Goal: Find specific fact: Find specific fact

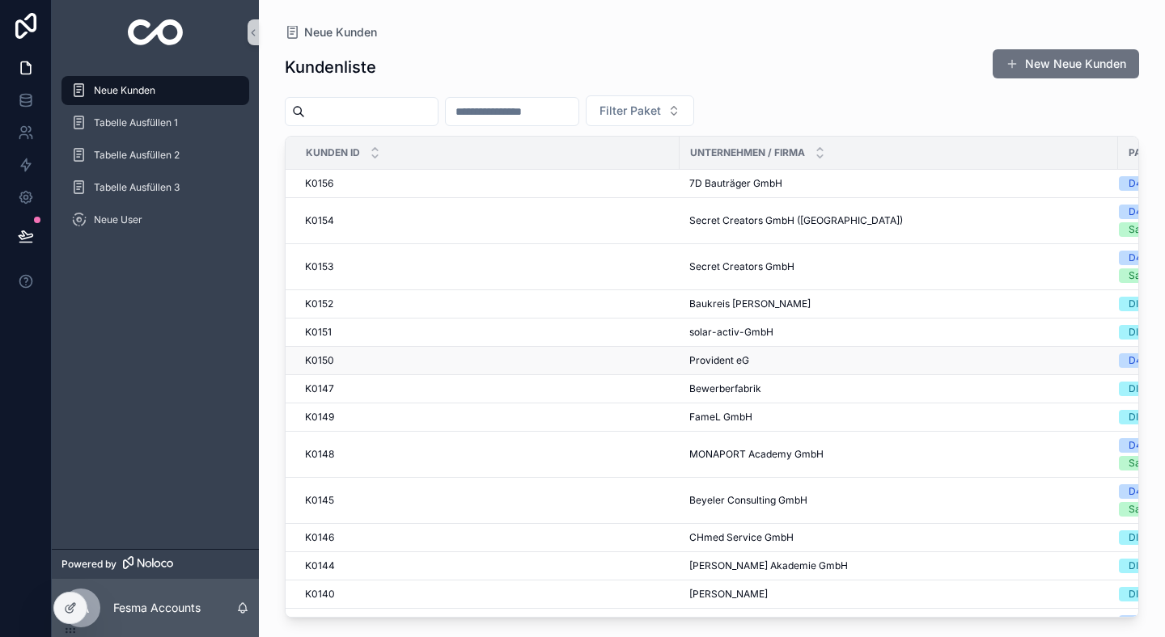
click at [438, 361] on div "K0150 K0150" at bounding box center [487, 360] width 365 height 13
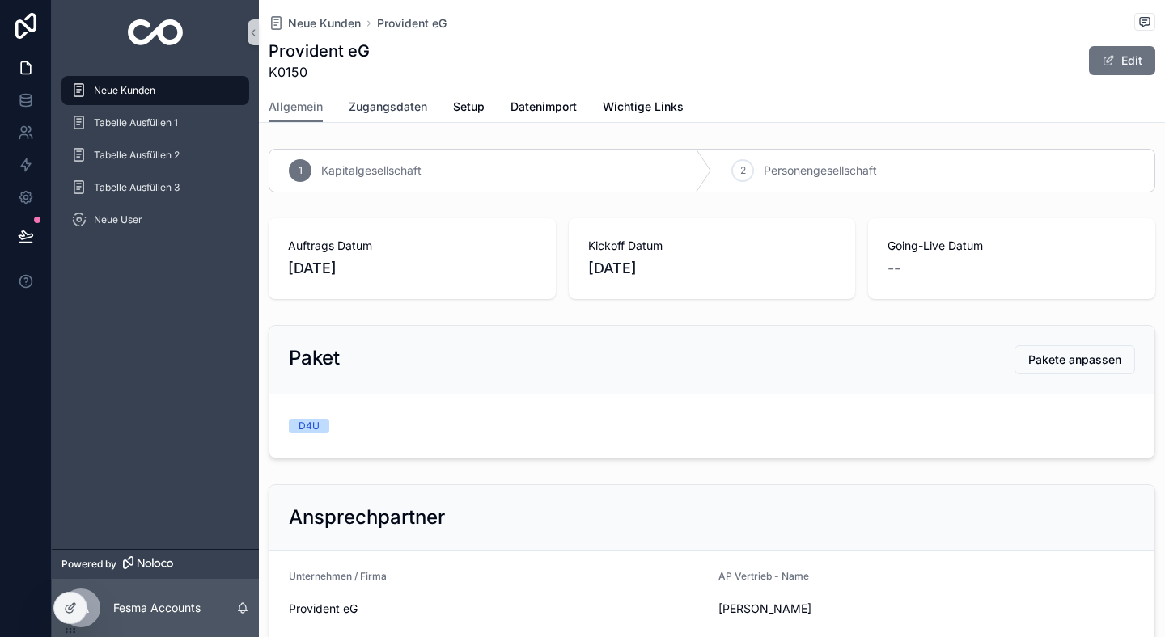
click at [406, 113] on span "Zugangsdaten" at bounding box center [388, 107] width 78 height 16
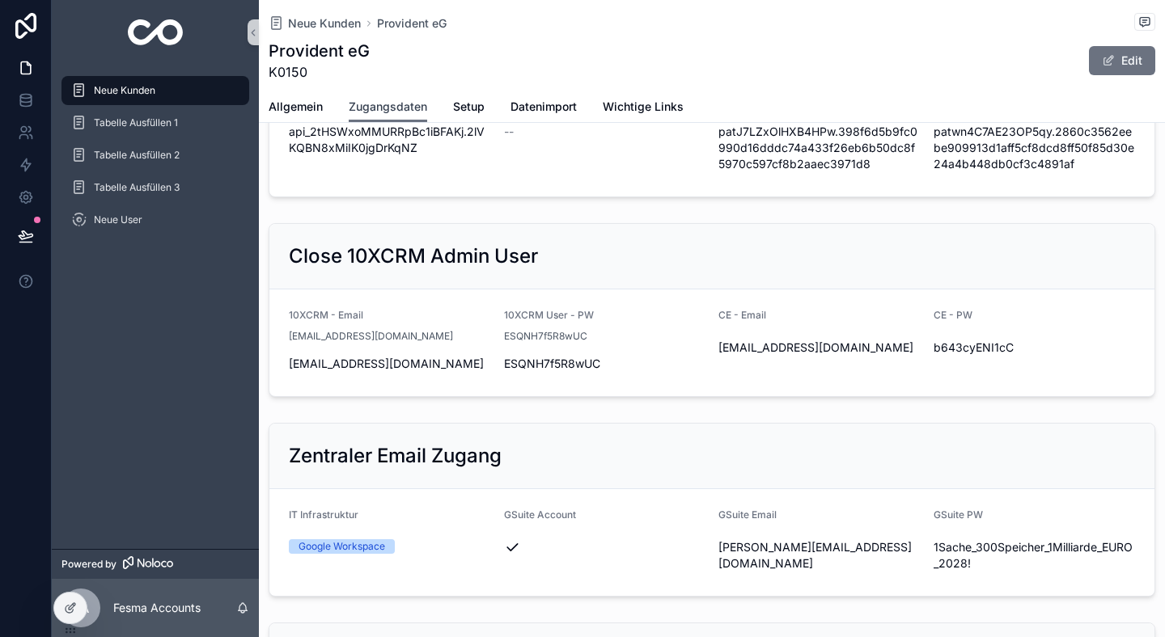
scroll to position [252, 0]
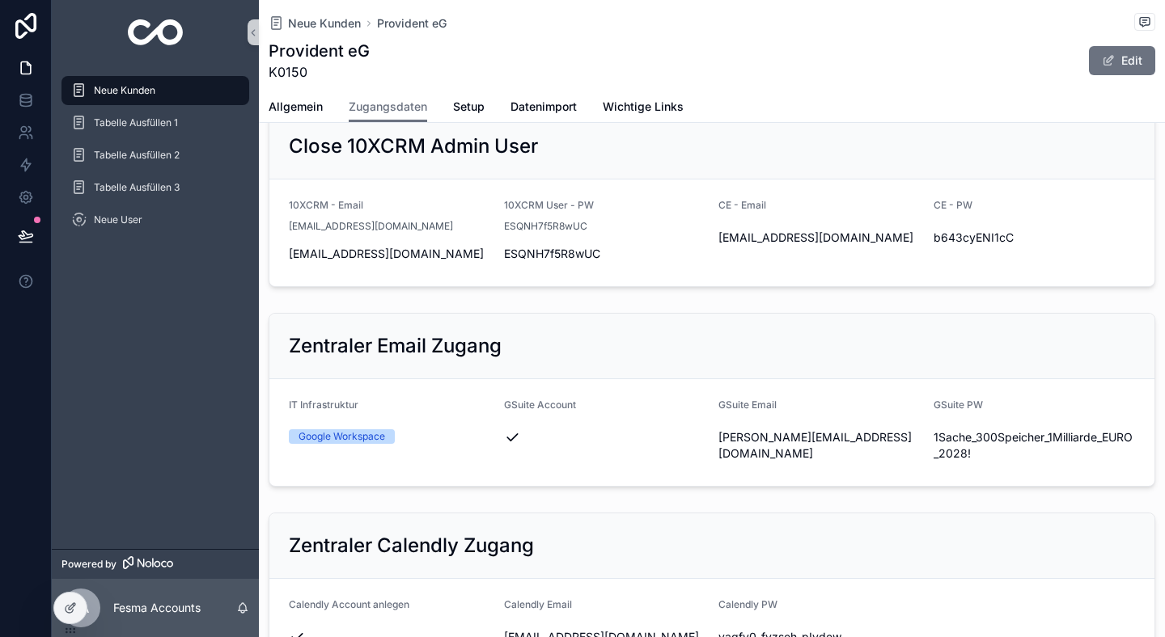
click at [785, 428] on div "[PERSON_NAME][EMAIL_ADDRESS][DOMAIN_NAME]" at bounding box center [819, 446] width 202 height 42
click at [785, 429] on div "[PERSON_NAME][EMAIL_ADDRESS][DOMAIN_NAME]" at bounding box center [819, 446] width 202 height 42
copy div "[PERSON_NAME][EMAIL_ADDRESS][DOMAIN_NAME]"
click at [962, 450] on span "1Sache_300Speicher_1Milliarde_EURO_2028!" at bounding box center [1034, 445] width 202 height 32
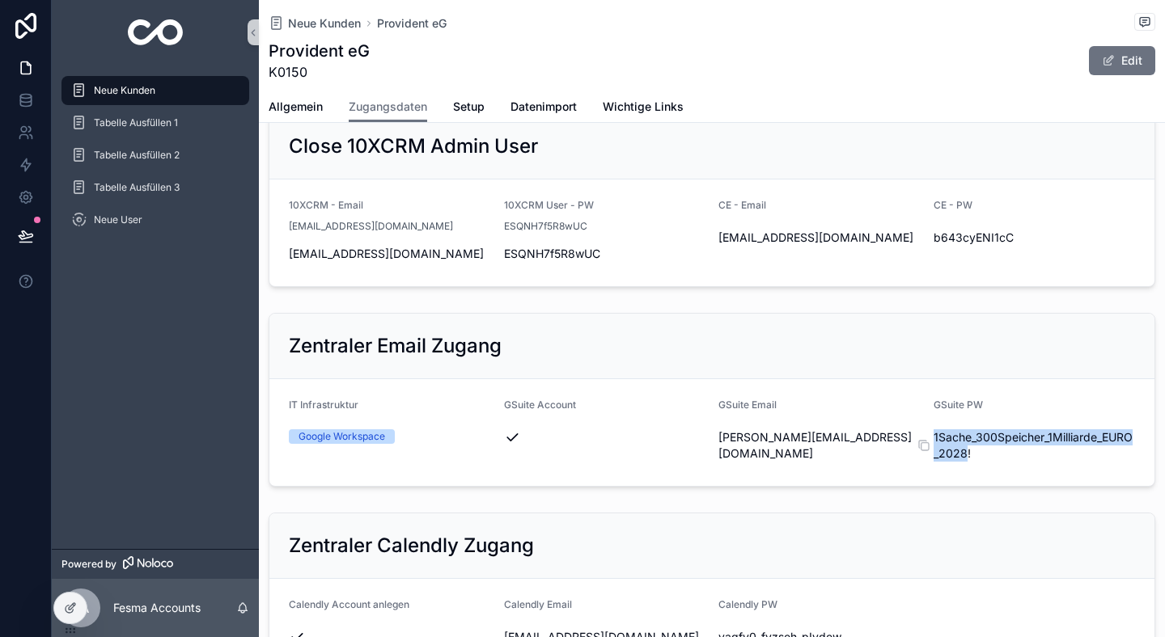
click at [962, 450] on span "1Sache_300Speicher_1Milliarde_EURO_2028!" at bounding box center [1034, 445] width 202 height 32
copy div "1Sache_300Speicher_1Milliarde_EURO_2028!"
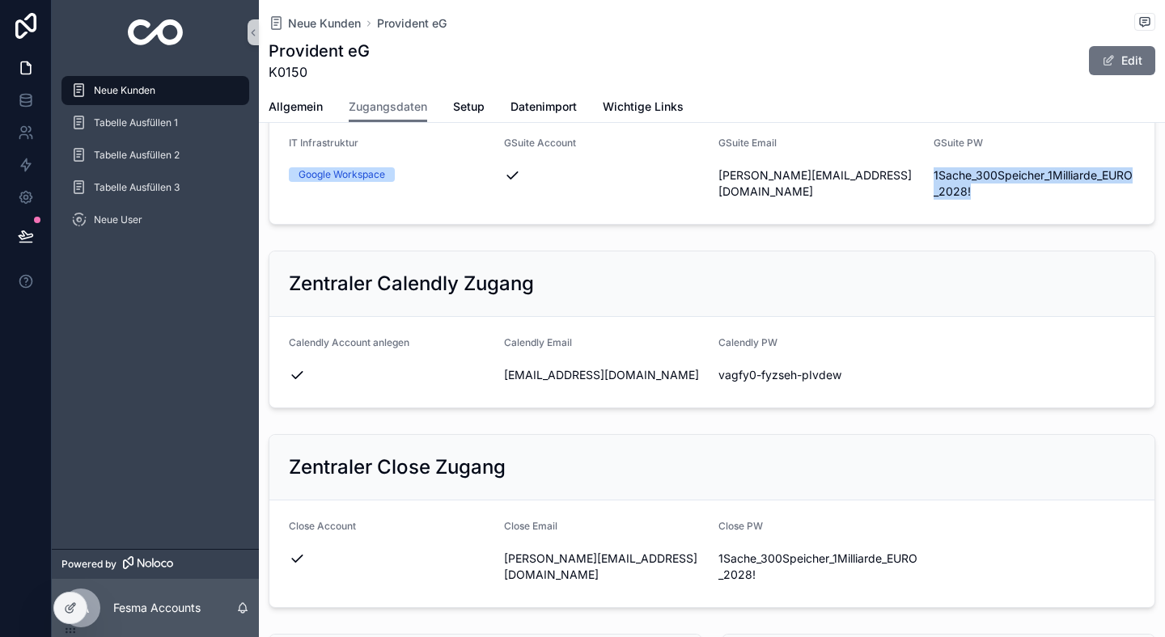
scroll to position [390, 0]
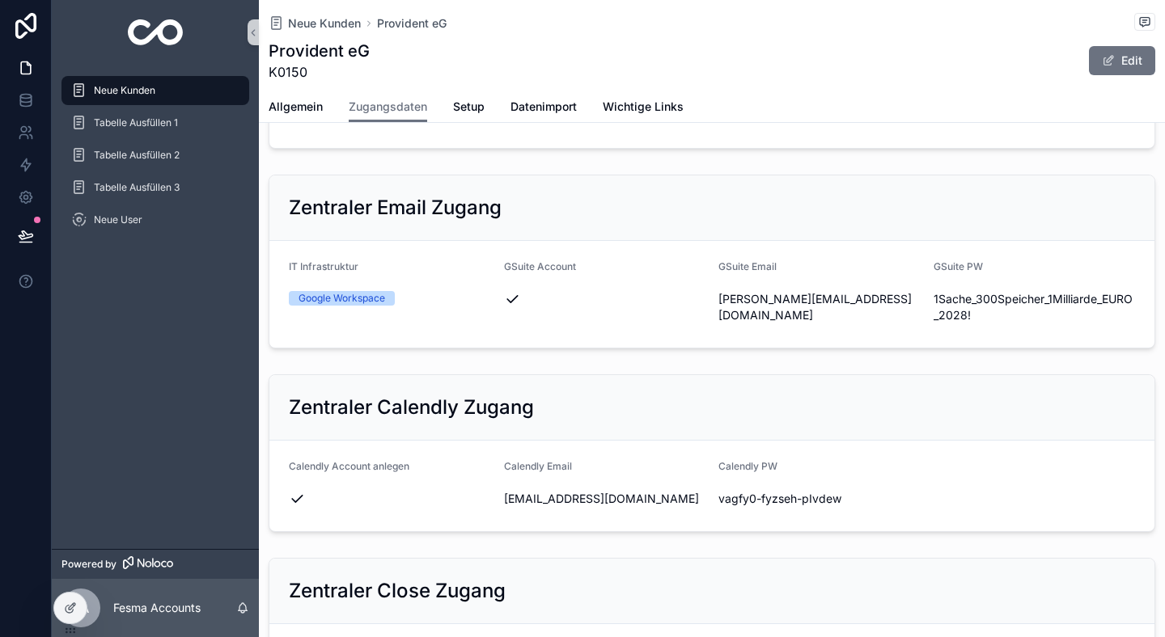
drag, startPoint x: 652, startPoint y: 511, endPoint x: 518, endPoint y: 509, distance: 133.5
click at [519, 509] on div "[EMAIL_ADDRESS][DOMAIN_NAME]" at bounding box center [605, 499] width 202 height 26
click at [497, 500] on icon "scrollable content" at bounding box center [494, 499] width 13 height 13
click at [770, 496] on span "vagfy0-fyzseh-pIvdew" at bounding box center [819, 499] width 202 height 16
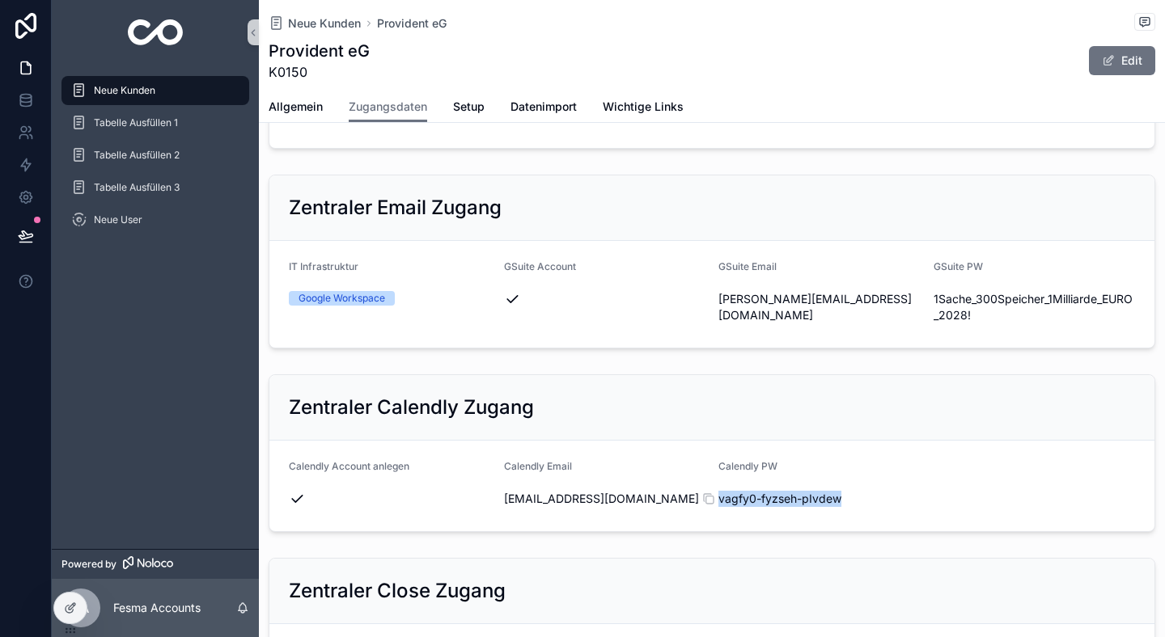
click at [770, 496] on span "vagfy0-fyzseh-pIvdew" at bounding box center [819, 499] width 202 height 16
copy div "vagfy0-fyzseh-pIvdew"
